Goal: Navigation & Orientation: Understand site structure

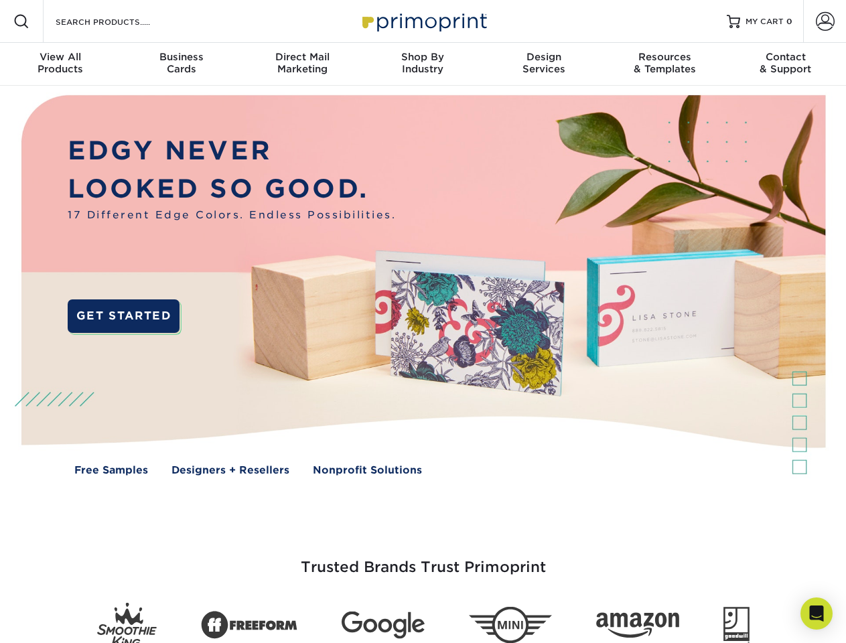
click at [423, 322] on img at bounding box center [423, 295] width 838 height 419
click at [21, 21] on span at bounding box center [21, 21] width 16 height 16
click at [825, 21] on span at bounding box center [825, 21] width 19 height 19
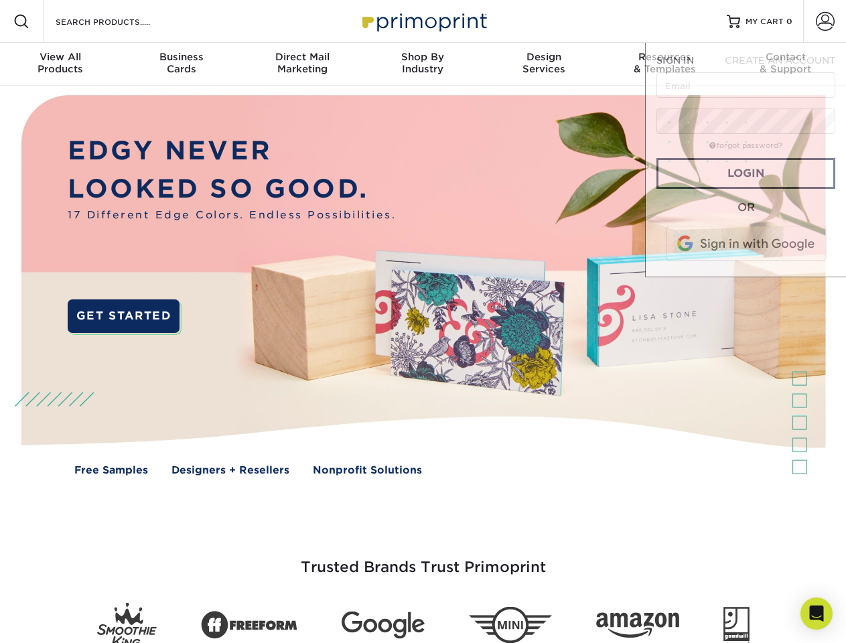
click at [60, 64] on div "View All Products" at bounding box center [60, 63] width 121 height 24
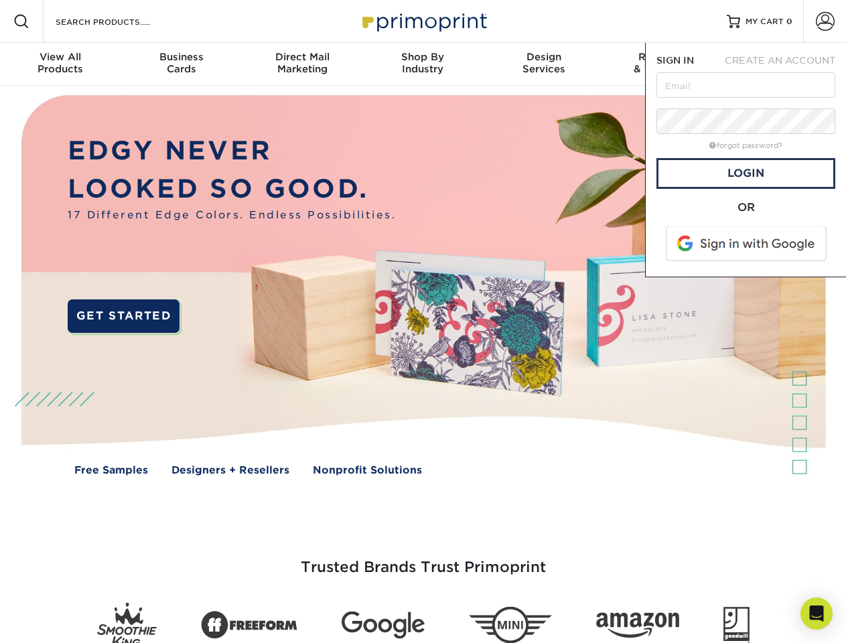
click at [181, 64] on div "Business Cards" at bounding box center [181, 63] width 121 height 24
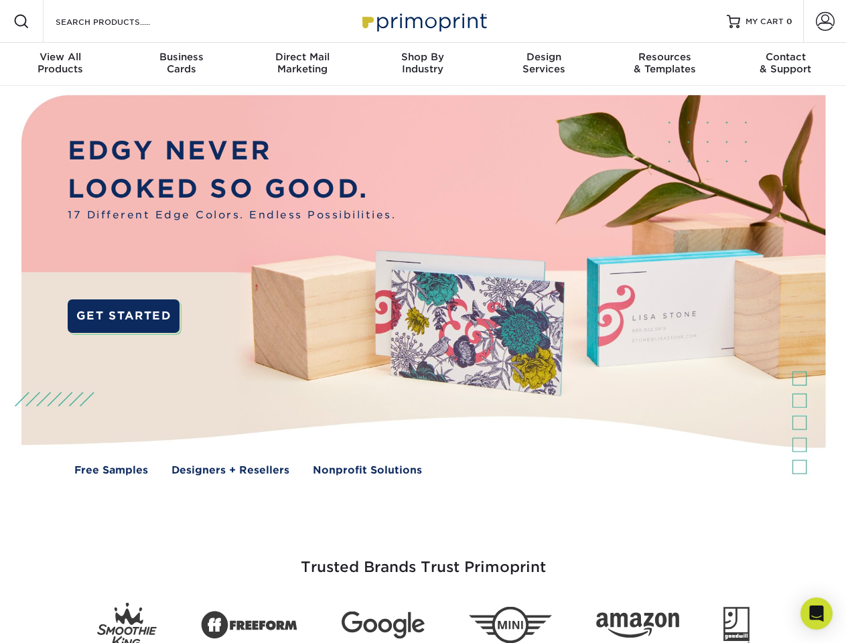
click at [302, 64] on div "Direct Mail Marketing" at bounding box center [302, 63] width 121 height 24
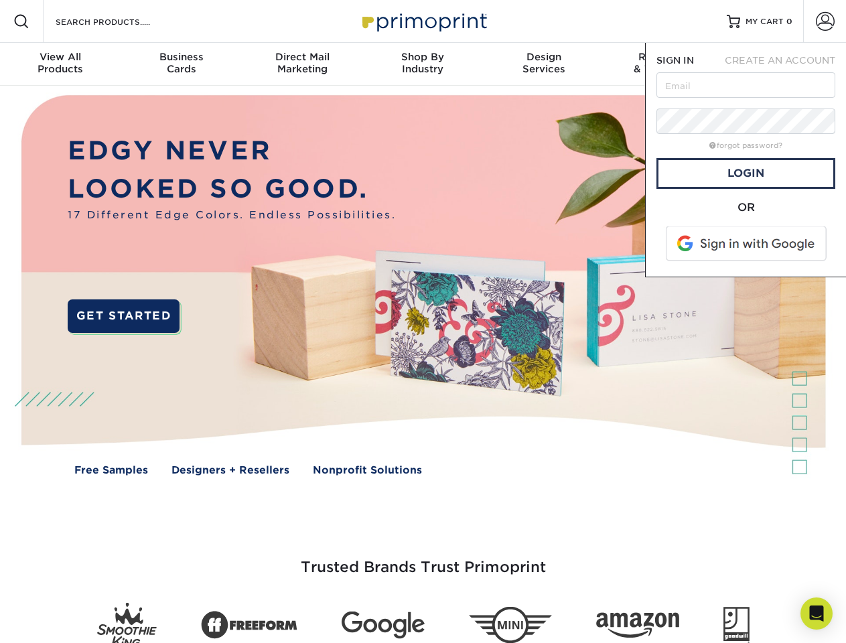
click at [423, 64] on div "Shop By Industry" at bounding box center [422, 63] width 121 height 24
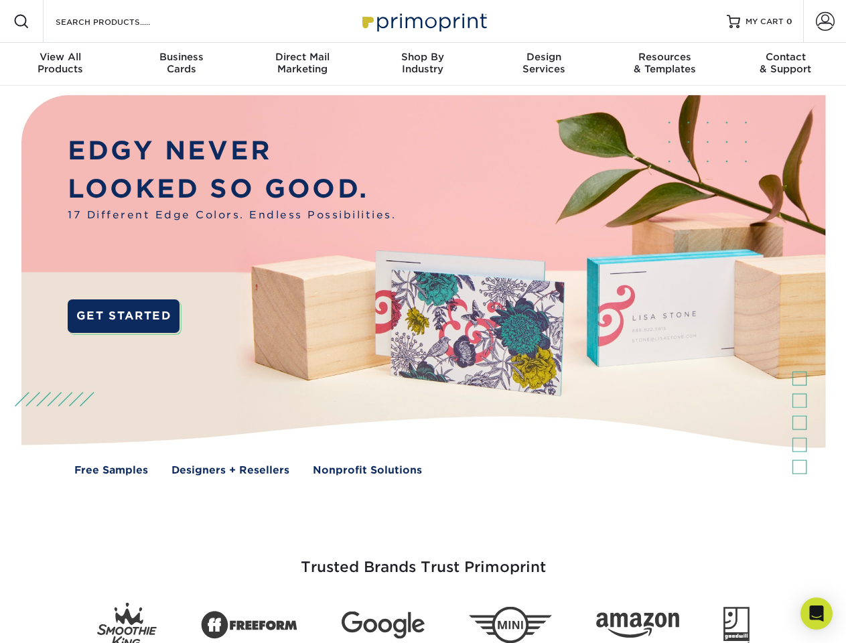
click at [544, 64] on div "Design Services" at bounding box center [544, 63] width 121 height 24
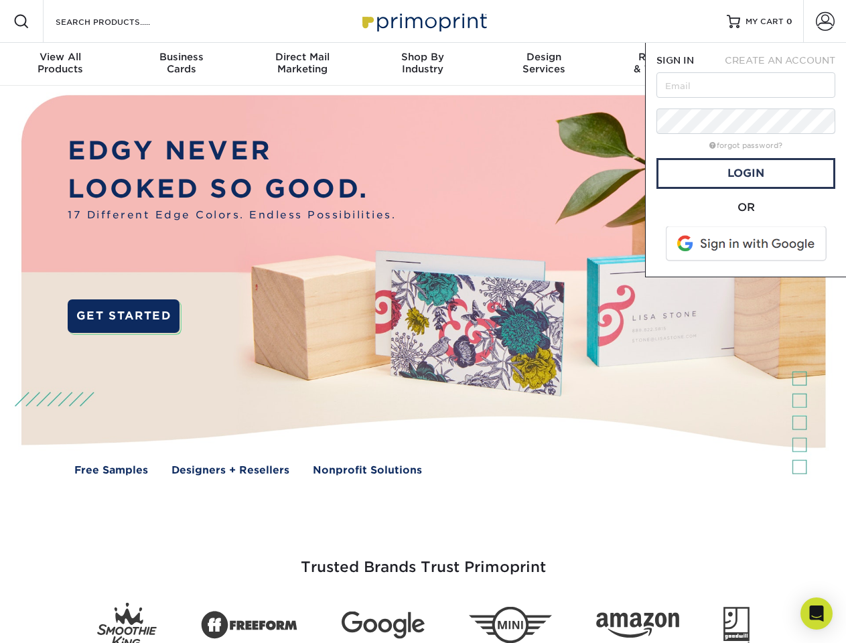
click at [665, 64] on span "SIGN IN" at bounding box center [676, 60] width 38 height 11
click at [786, 64] on div "Contact & Support" at bounding box center [786, 63] width 121 height 24
